Goal: Task Accomplishment & Management: Complete application form

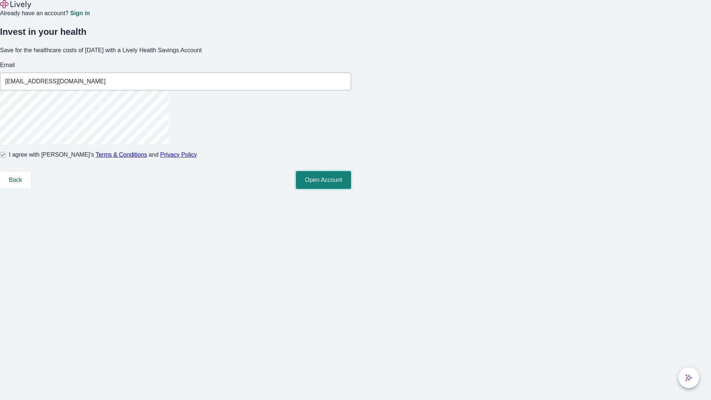
click at [351, 189] on button "Open Account" at bounding box center [323, 180] width 55 height 18
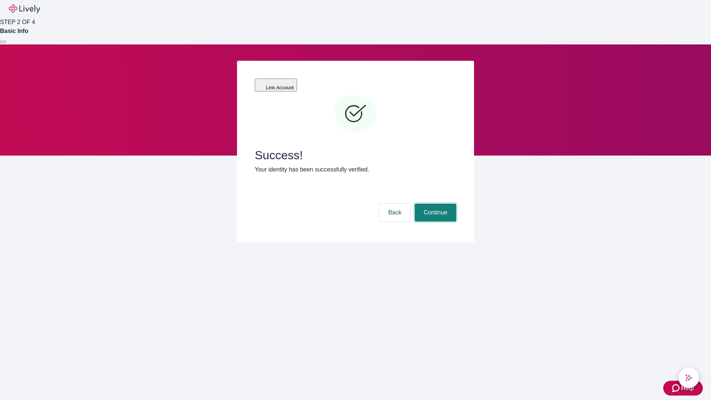
click at [435, 204] on button "Continue" at bounding box center [435, 213] width 41 height 18
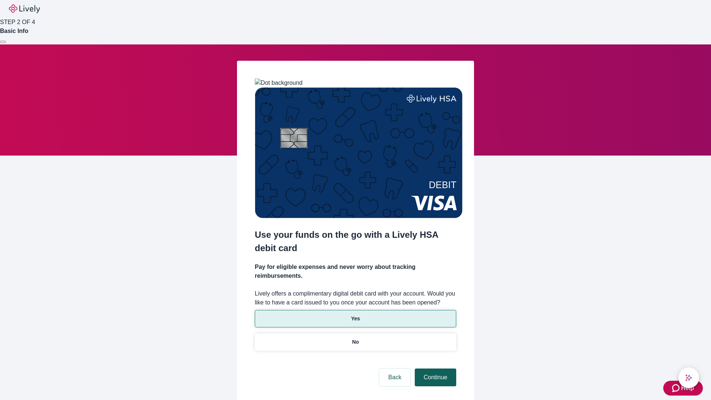
click at [355, 315] on p "Yes" at bounding box center [355, 319] width 9 height 8
click at [435, 369] on button "Continue" at bounding box center [435, 378] width 41 height 18
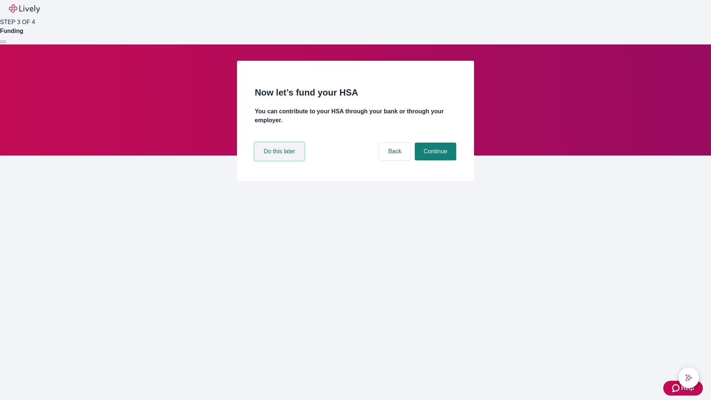
click at [280, 160] on button "Do this later" at bounding box center [279, 152] width 49 height 18
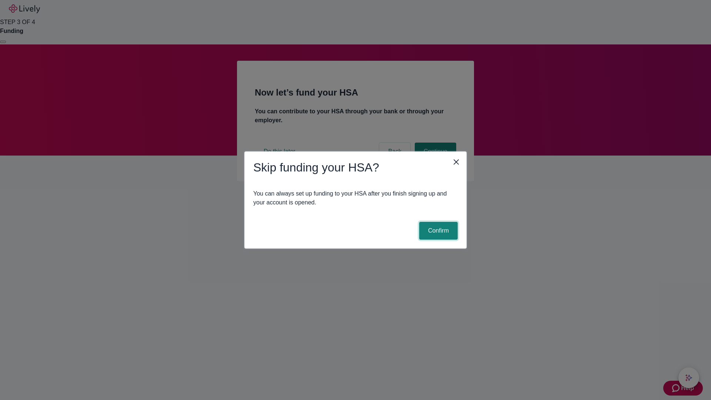
click at [438, 231] on button "Confirm" at bounding box center [438, 231] width 39 height 18
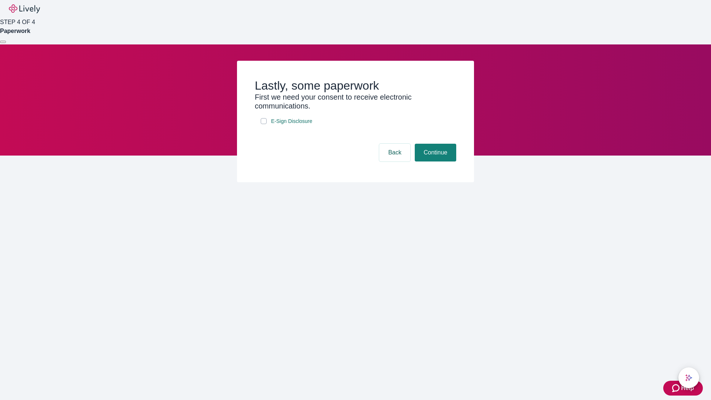
click at [264, 124] on input "E-Sign Disclosure" at bounding box center [264, 121] width 6 height 6
checkbox input "true"
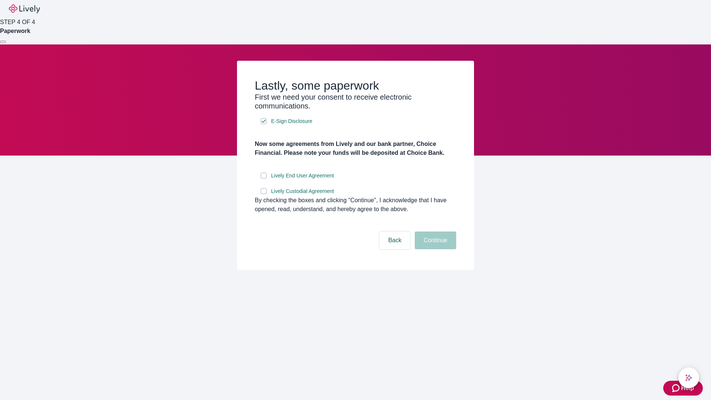
click at [264, 179] on input "Lively End User Agreement" at bounding box center [264, 176] width 6 height 6
checkbox input "true"
click at [264, 194] on input "Lively Custodial Agreement" at bounding box center [264, 191] width 6 height 6
checkbox input "true"
click at [435, 249] on button "Continue" at bounding box center [435, 241] width 41 height 18
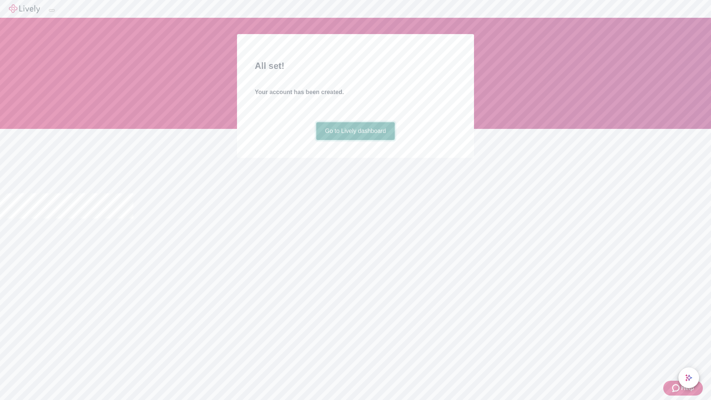
click at [355, 140] on link "Go to Lively dashboard" at bounding box center [355, 131] width 79 height 18
